Goal: Task Accomplishment & Management: Manage account settings

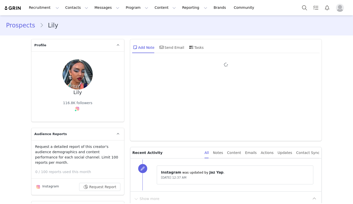
type input "+1 ([GEOGRAPHIC_DATA])"
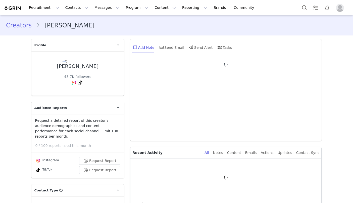
type input "+1 ([GEOGRAPHIC_DATA])"
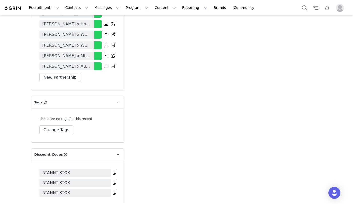
scroll to position [1289, 0]
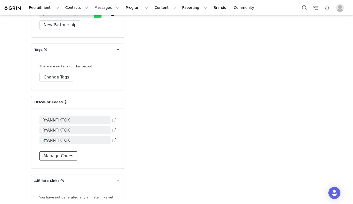
click at [66, 151] on button "Manage Codes" at bounding box center [58, 155] width 38 height 9
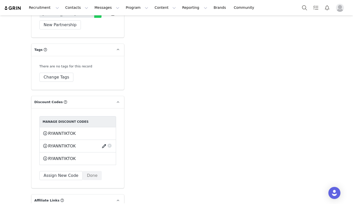
click at [102, 142] on button "button" at bounding box center [104, 146] width 7 height 8
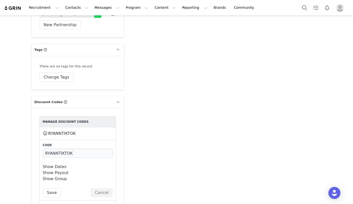
click at [55, 164] on link "Show Dates" at bounding box center [55, 166] width 24 height 5
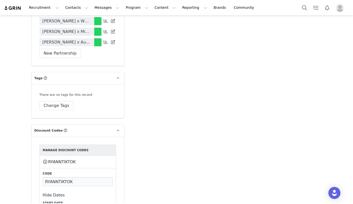
scroll to position [1269, 0]
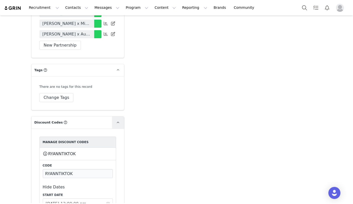
click at [117, 121] on icon at bounding box center [117, 122] width 3 height 3
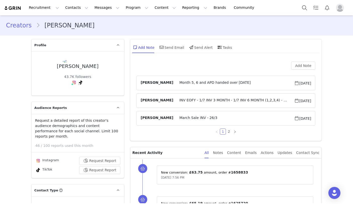
scroll to position [1276, 0]
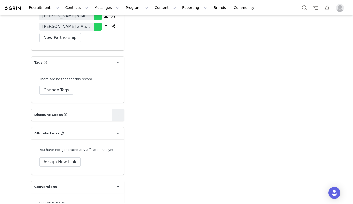
click at [117, 112] on link at bounding box center [118, 115] width 12 height 12
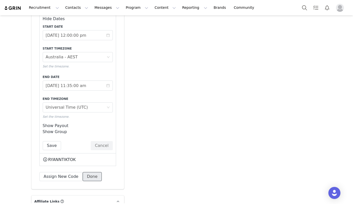
click at [92, 172] on button "Done" at bounding box center [92, 176] width 19 height 9
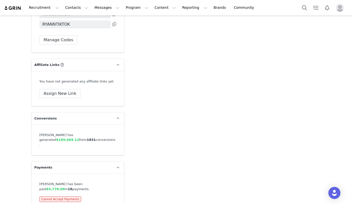
scroll to position [1330, 0]
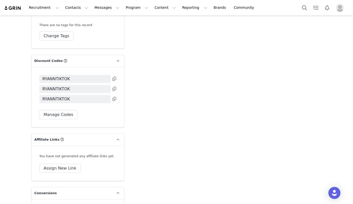
click at [115, 87] on icon at bounding box center [114, 89] width 4 height 4
